Goal: Navigation & Orientation: Find specific page/section

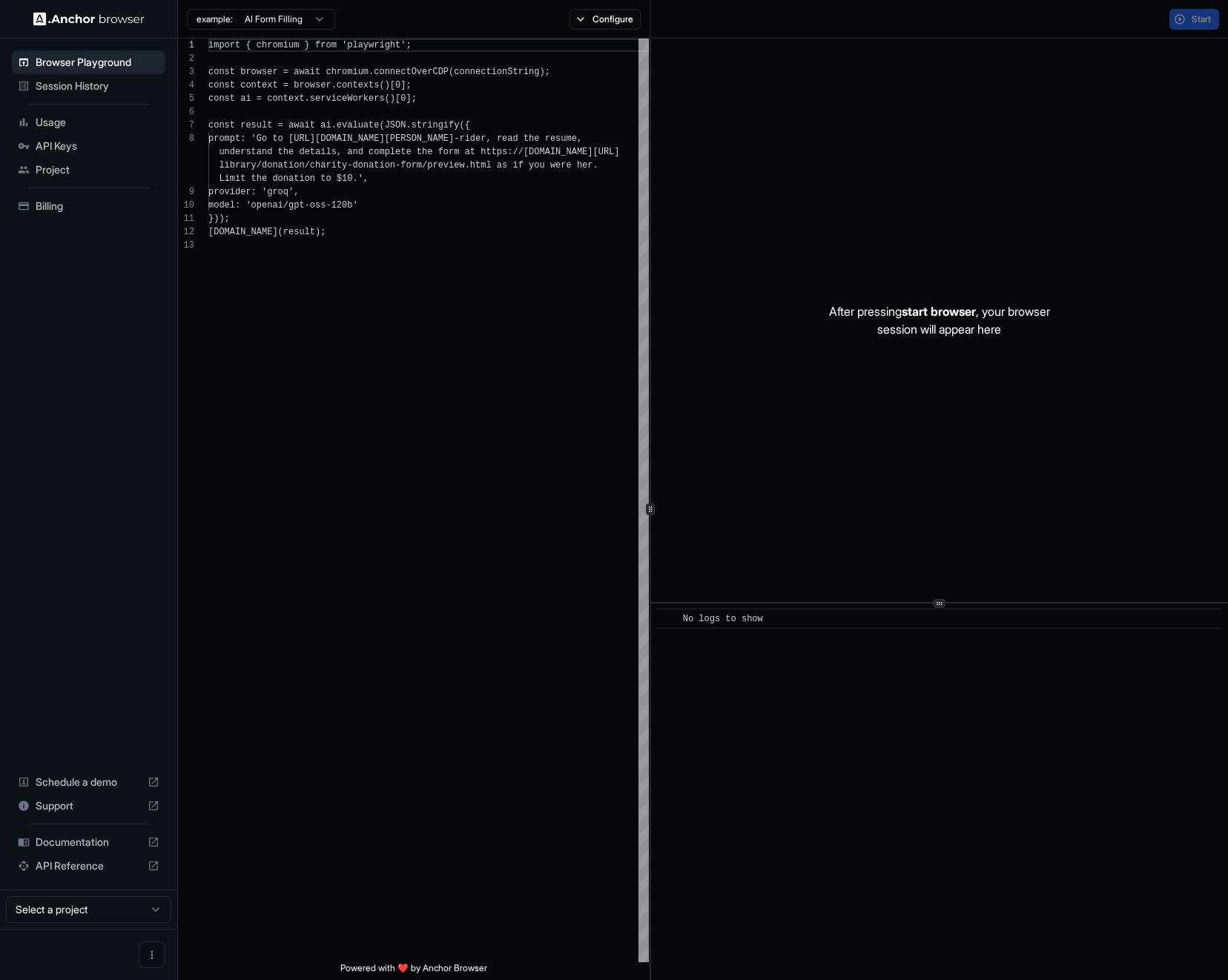
scroll to position [93, 0]
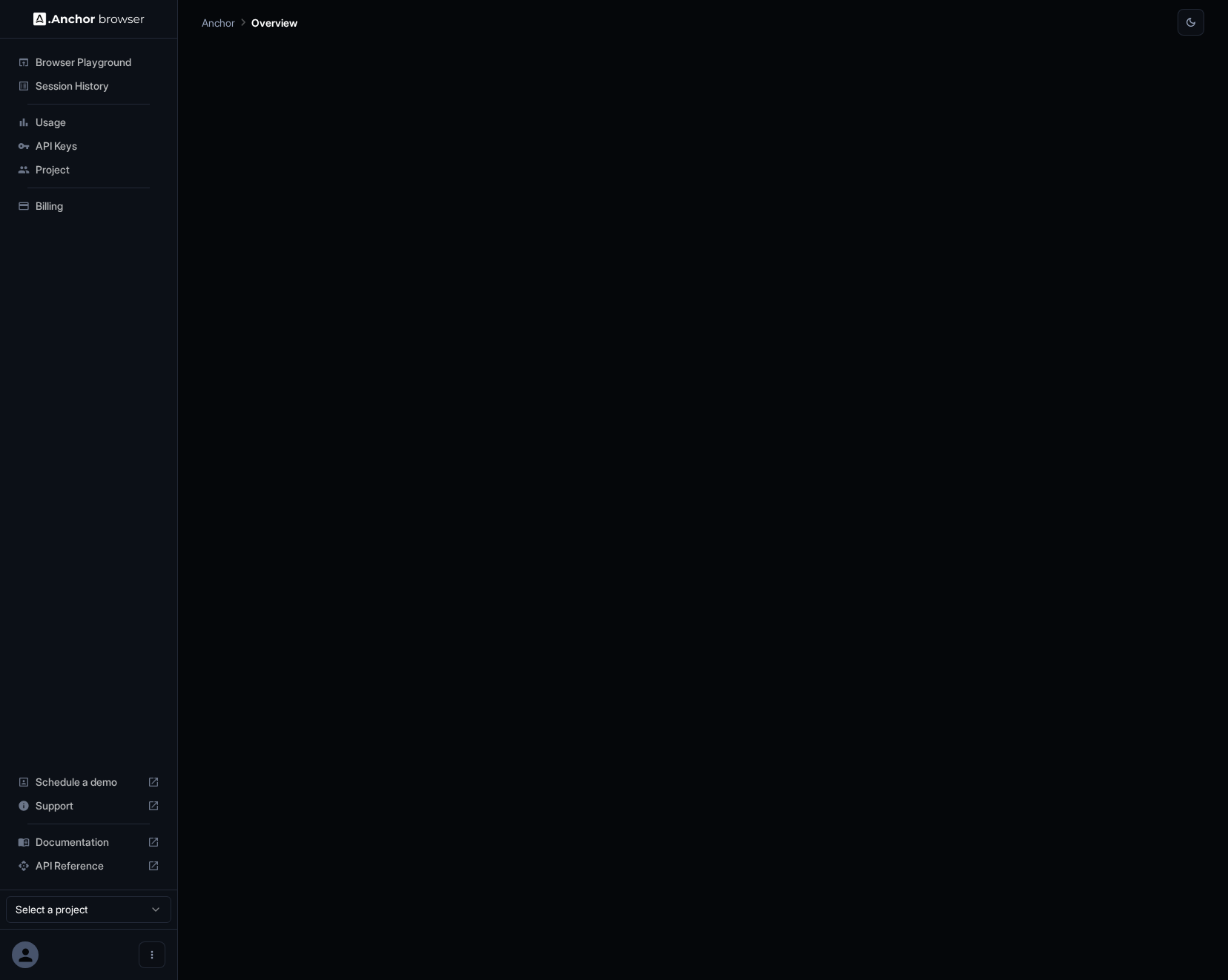
click at [98, 70] on div "Browser Playground" at bounding box center [88, 62] width 154 height 24
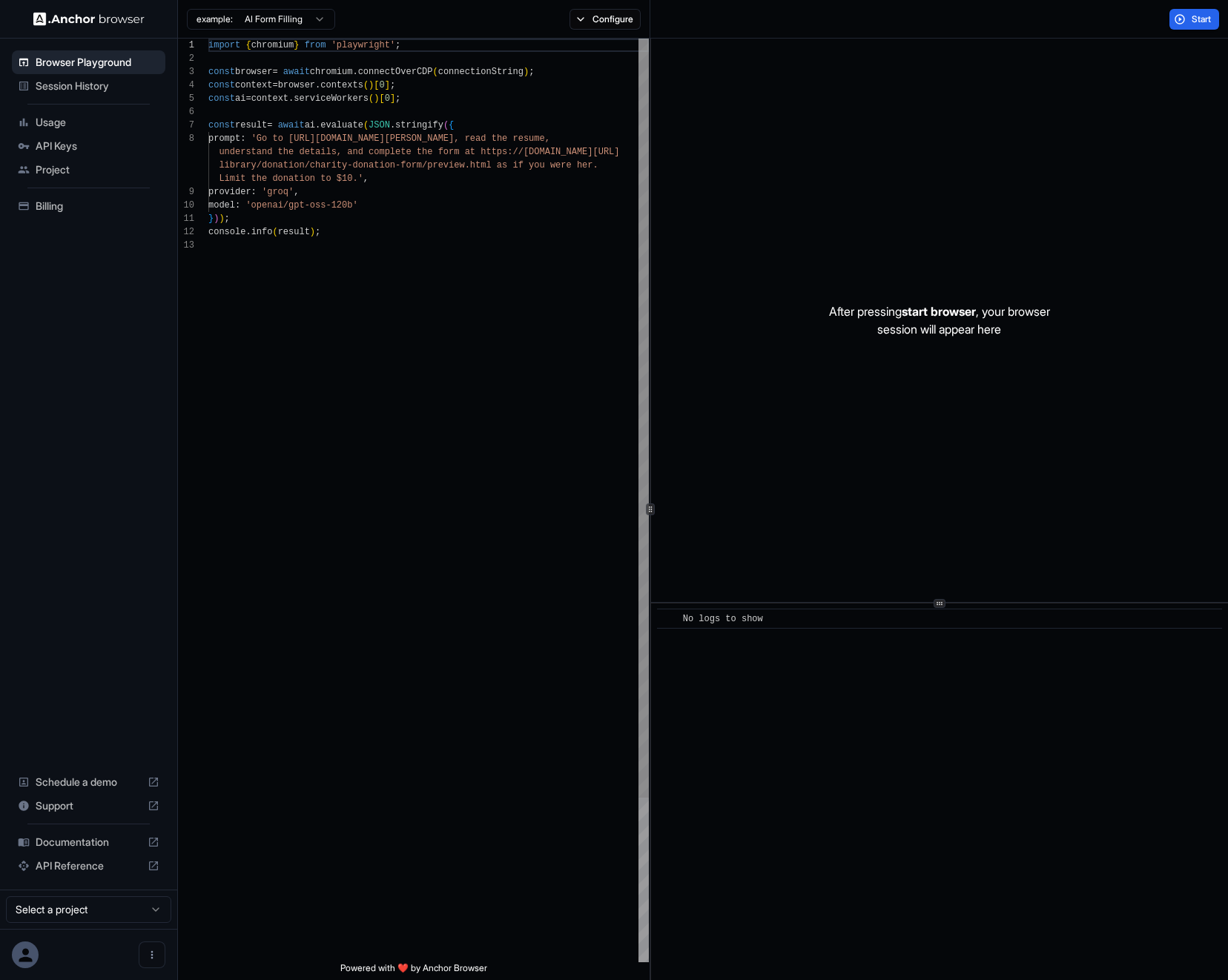
click at [98, 79] on span "Session History" at bounding box center [97, 86] width 124 height 15
click at [79, 91] on span "Session History" at bounding box center [97, 86] width 124 height 15
